Goal: Task Accomplishment & Management: Complete application form

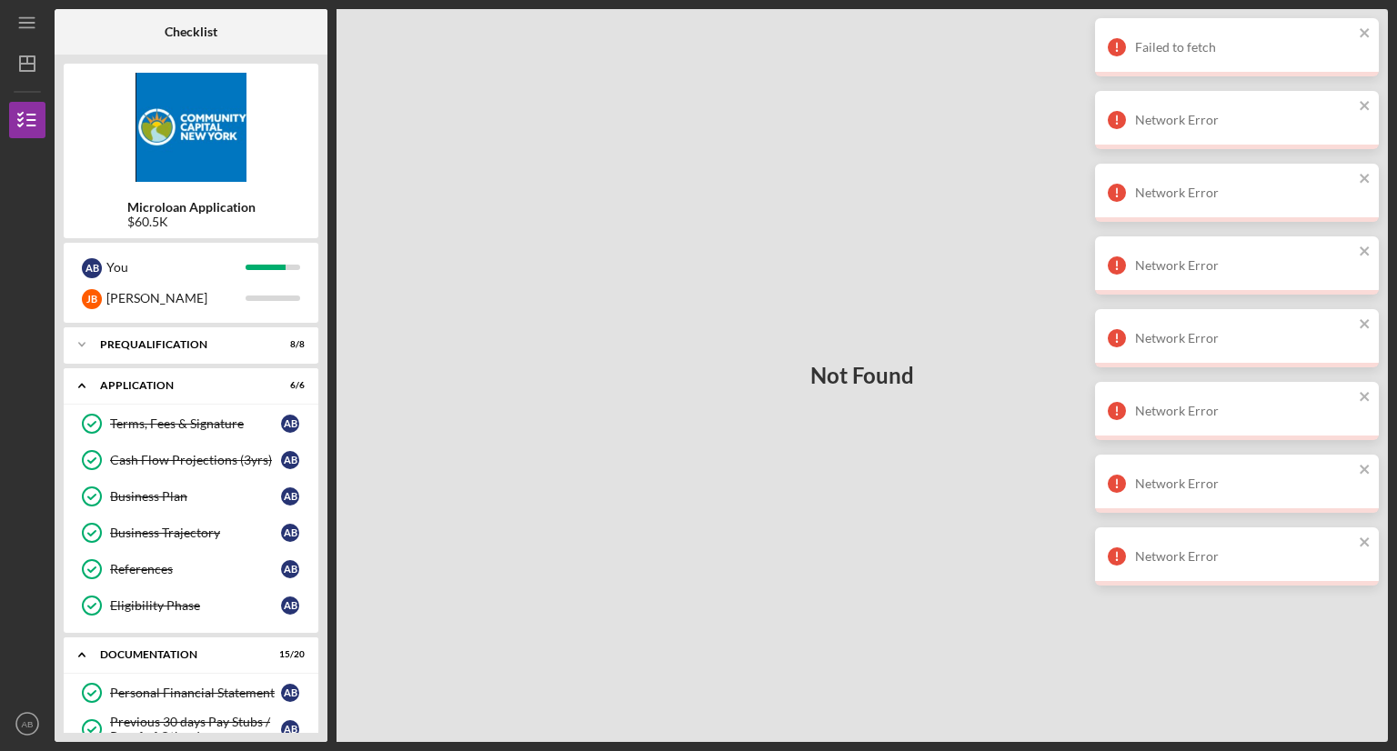
scroll to position [728, 0]
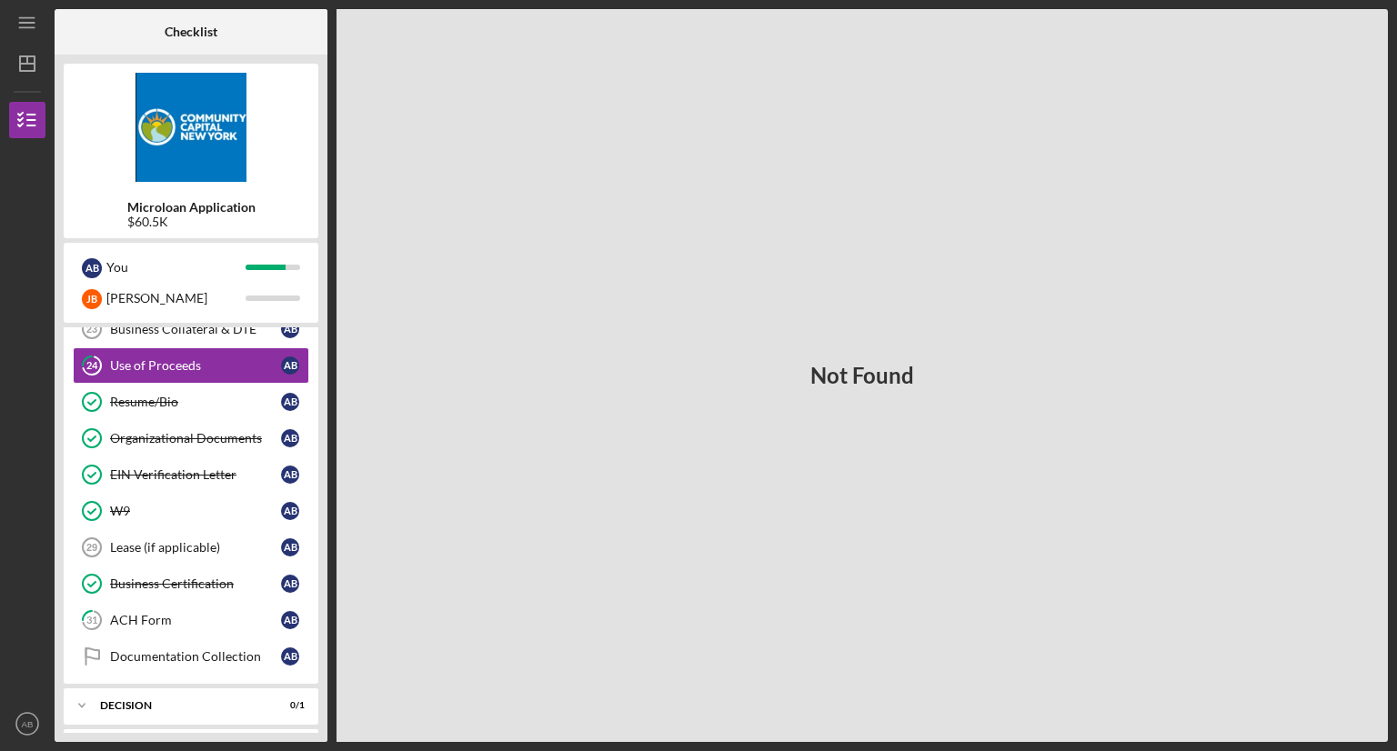
drag, startPoint x: 215, startPoint y: 363, endPoint x: 615, endPoint y: 479, distance: 416.7
click at [615, 479] on div "Checklist Microloan Application $60.5K A B You [PERSON_NAME] [PERSON_NAME] Icon…" at bounding box center [721, 375] width 1333 height 733
click at [178, 365] on div "Use of Proceeds" at bounding box center [195, 365] width 171 height 15
click at [244, 638] on link "Documentation Collection Documentation Collection A B" at bounding box center [191, 656] width 236 height 36
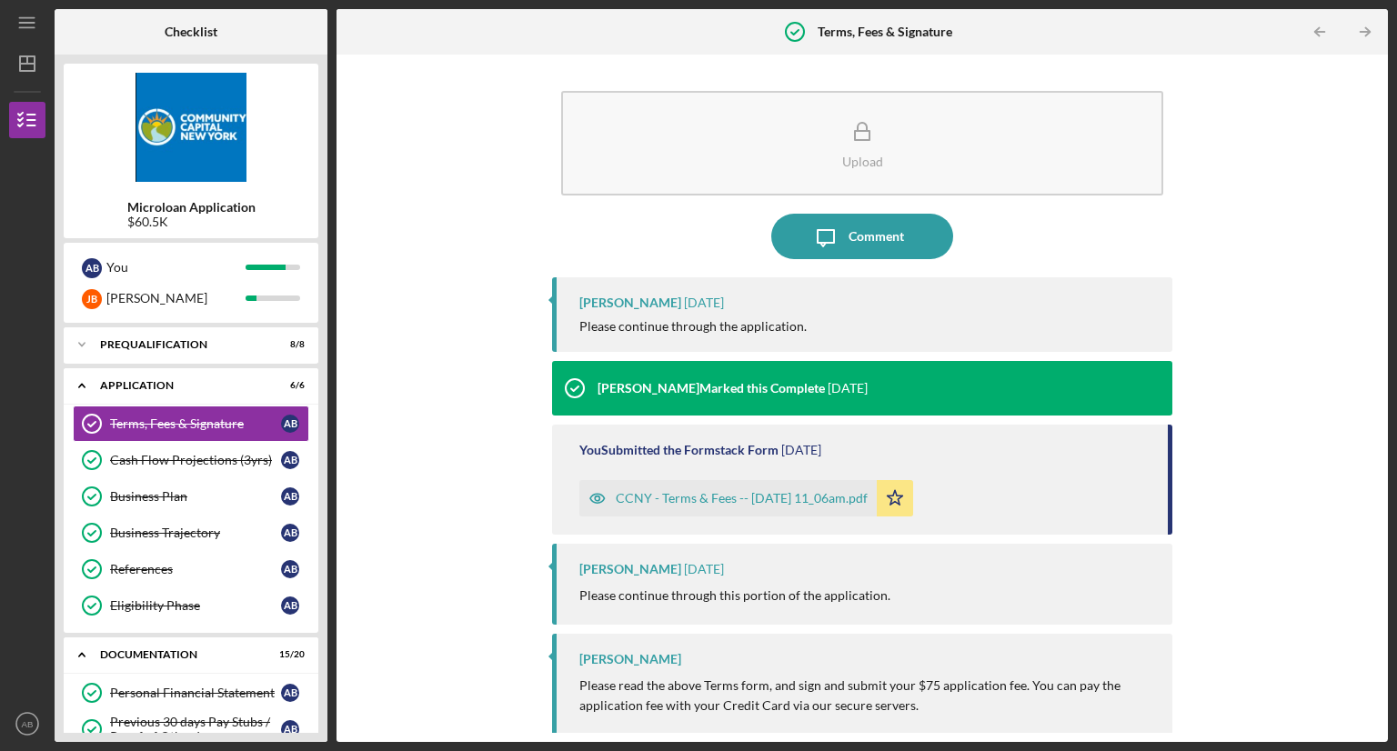
click at [313, 587] on div "Terms, Fees & Signature Terms, Fees & Signature A B Cash Flow Projections (3yrs…" at bounding box center [191, 519] width 255 height 227
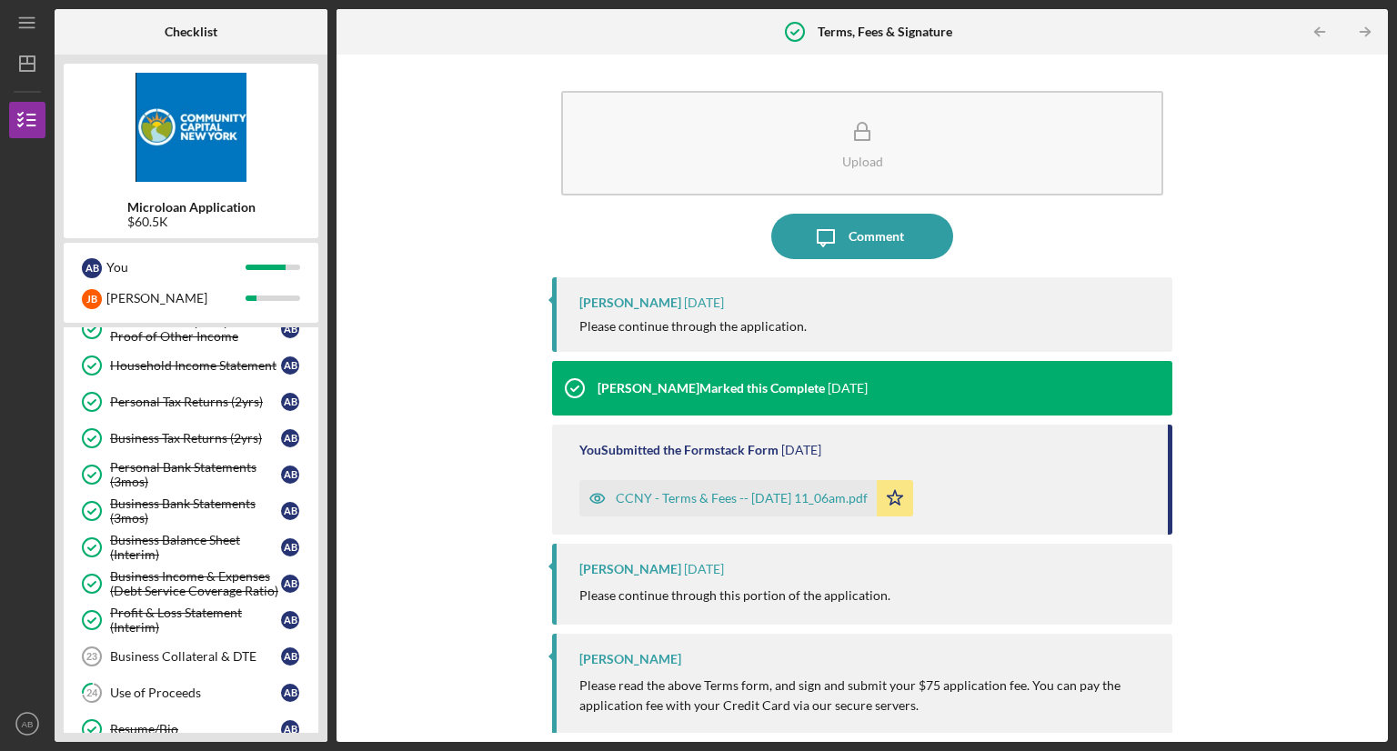
scroll to position [437, 0]
